Goal: Navigation & Orientation: Find specific page/section

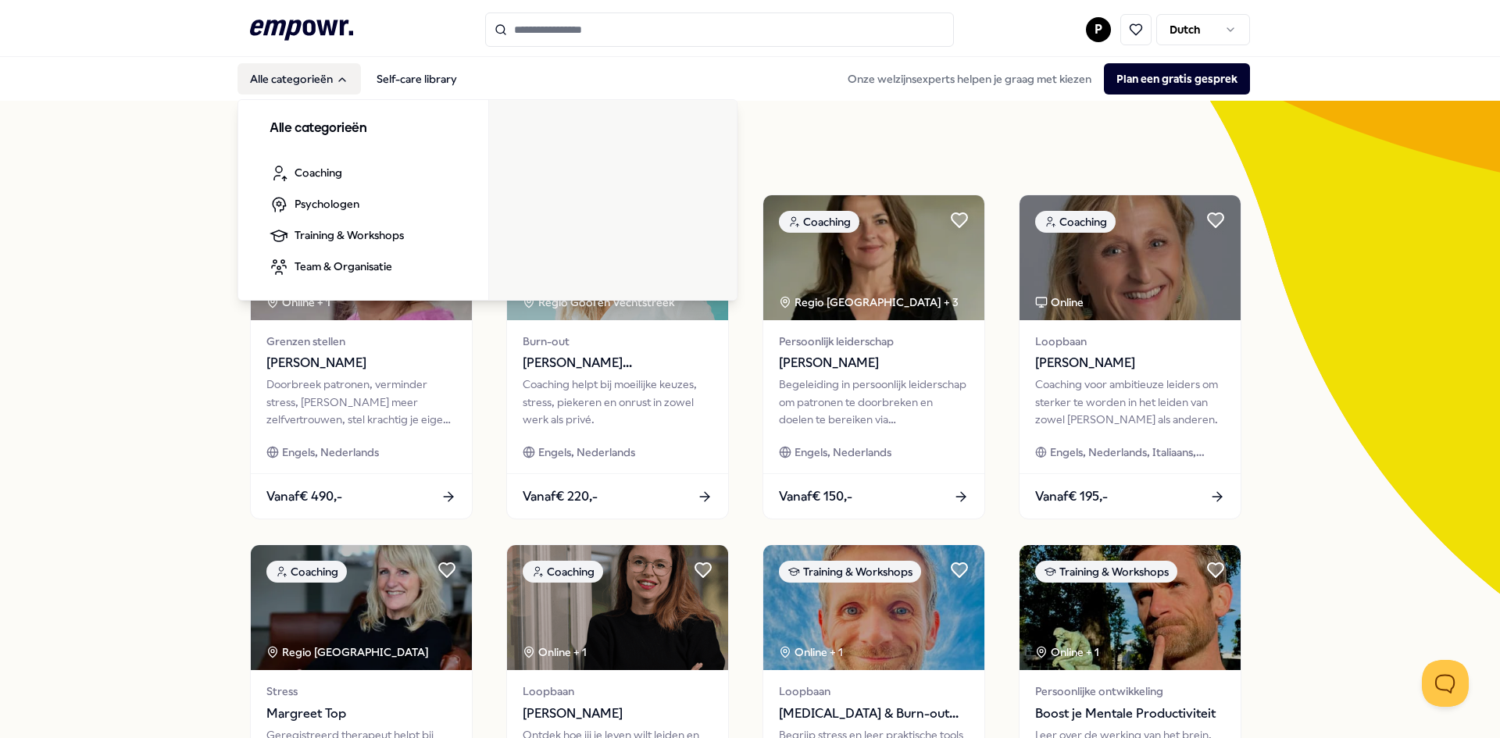
click at [284, 72] on button "Alle categorieën" at bounding box center [298, 78] width 123 height 31
click at [285, 80] on button "Alle categorieën" at bounding box center [298, 78] width 123 height 31
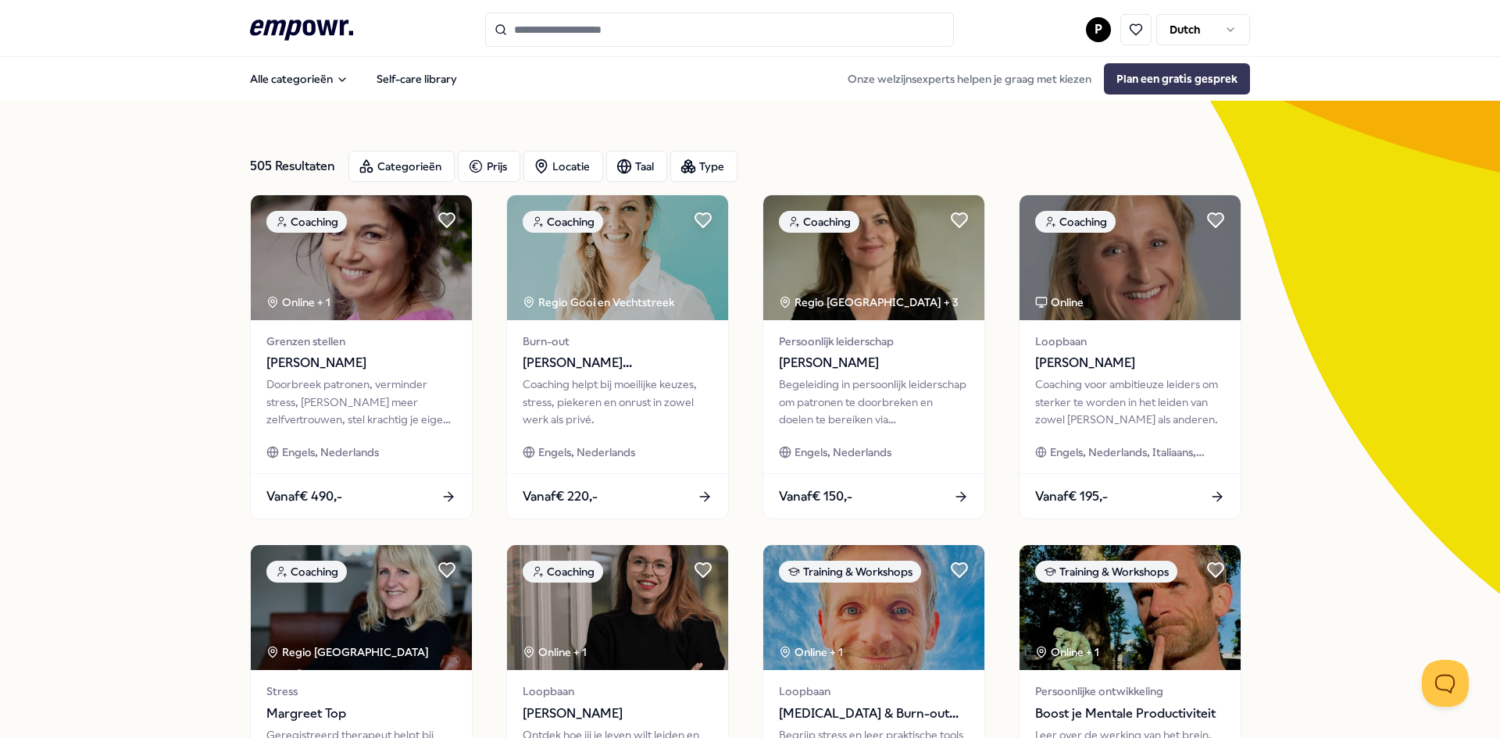
click at [1208, 68] on button "Plan een gratis gesprek" at bounding box center [1177, 78] width 146 height 31
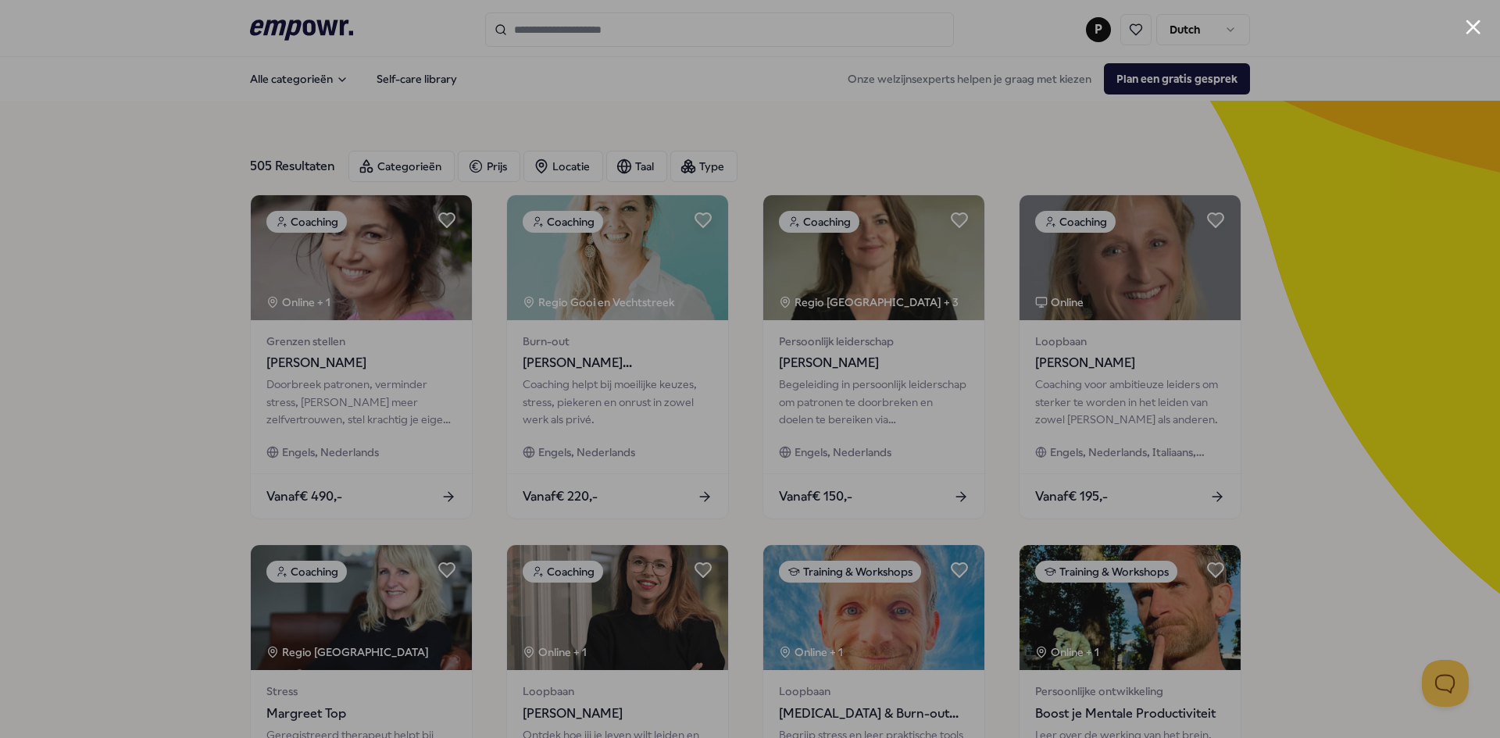
click at [155, 138] on div at bounding box center [750, 369] width 1500 height 738
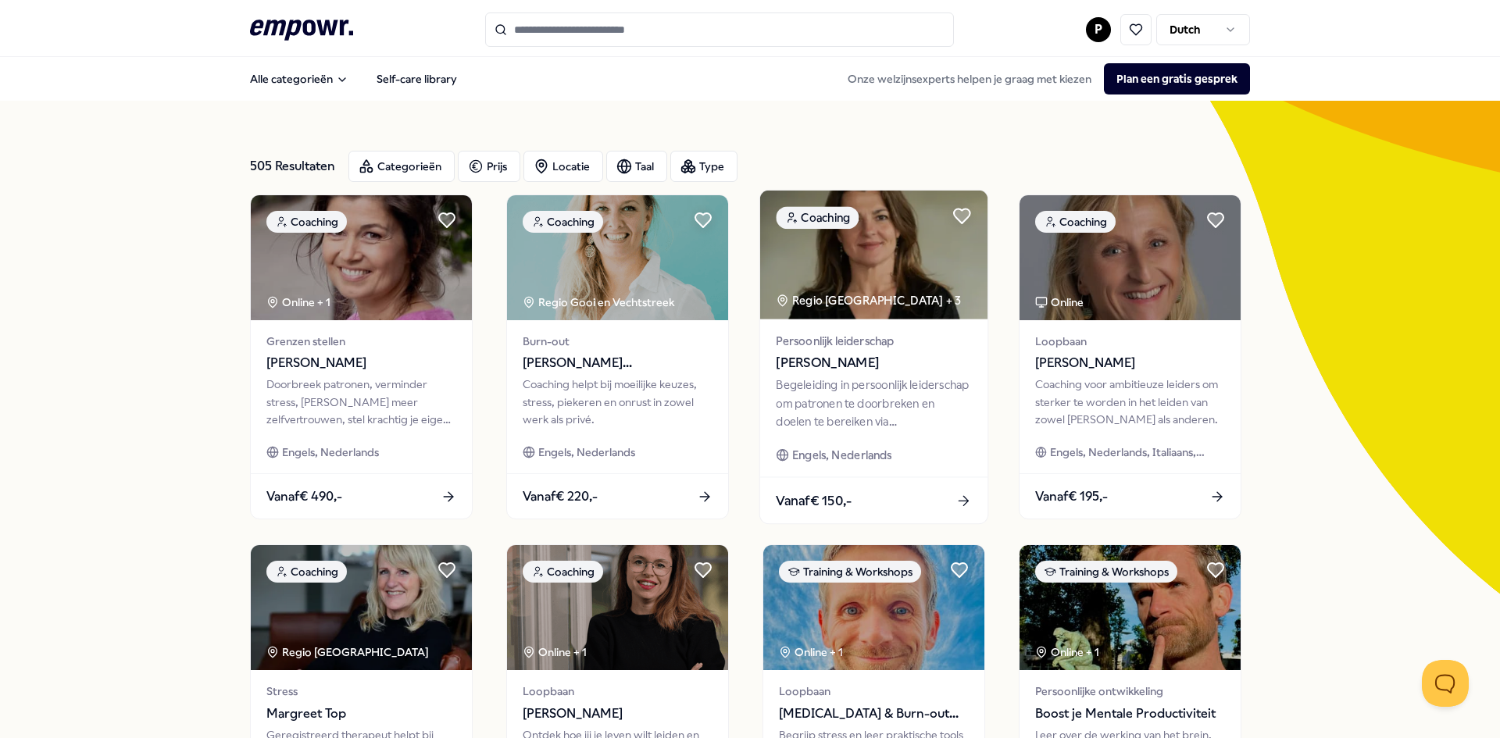
click at [869, 309] on div "Regio [GEOGRAPHIC_DATA] + 3" at bounding box center [868, 300] width 185 height 18
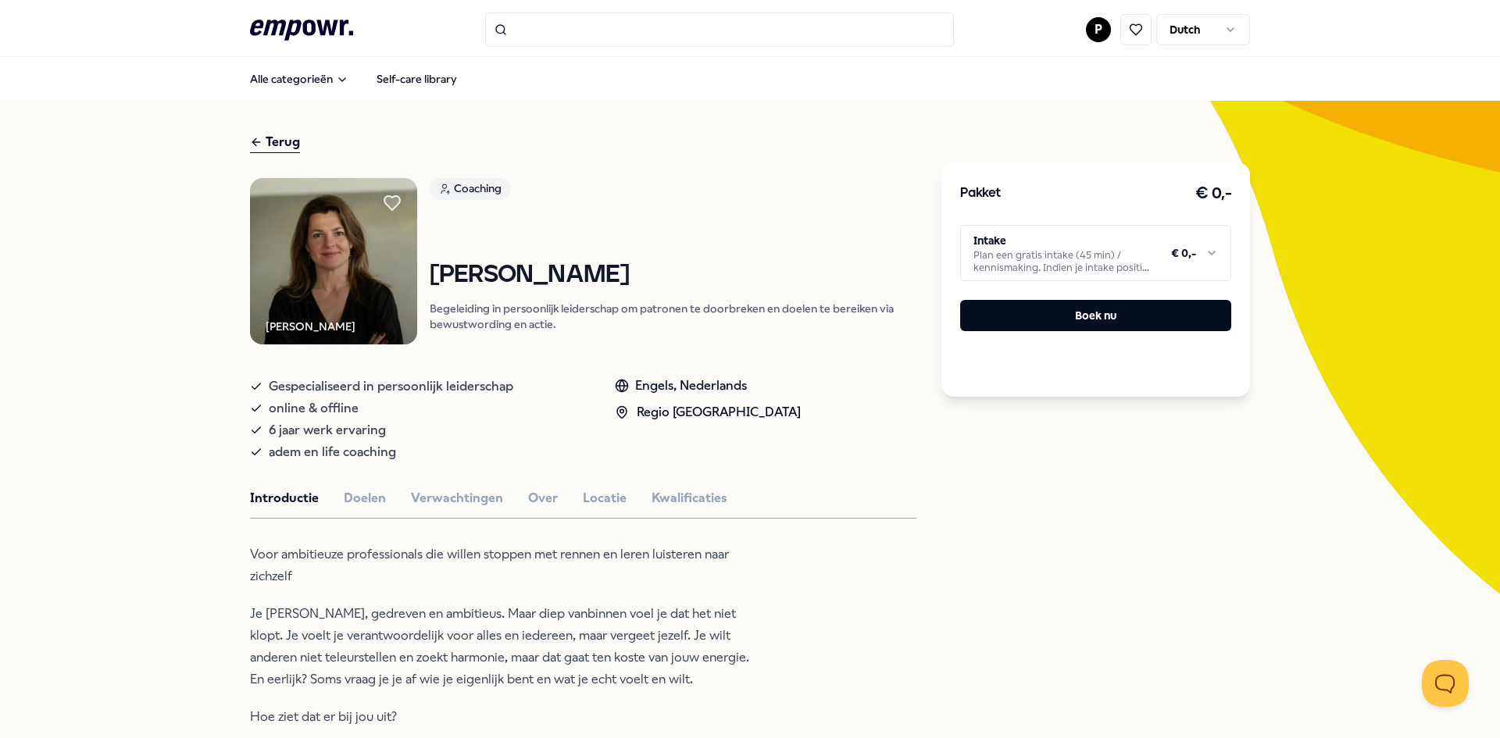
drag, startPoint x: 282, startPoint y: 23, endPoint x: 273, endPoint y: 30, distance: 10.6
click at [282, 23] on icon ".empowr-logo_svg__cls-1{fill:#03032f}" at bounding box center [301, 30] width 103 height 29
